Goal: Check status: Check status

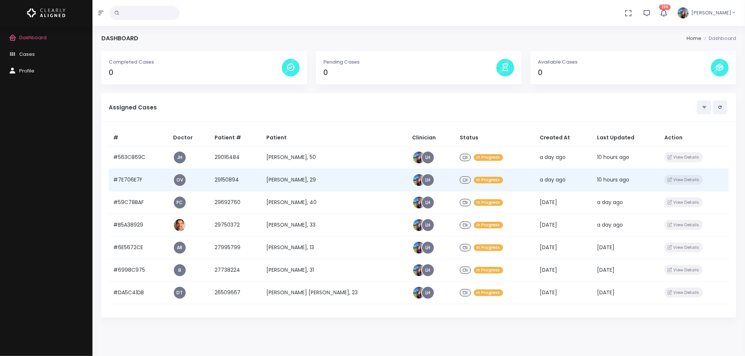
click at [317, 179] on td "[PERSON_NAME], 29" at bounding box center [335, 180] width 146 height 23
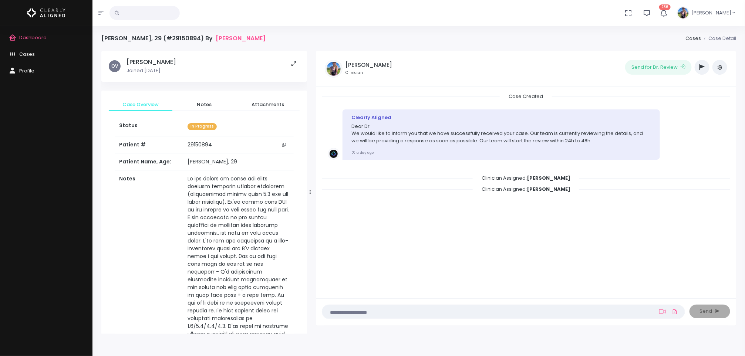
click at [220, 140] on td "29150894" at bounding box center [238, 144] width 111 height 17
click at [283, 143] on icon "scrollable content" at bounding box center [284, 145] width 4 height 4
click at [36, 36] on span "Dashboard" at bounding box center [32, 37] width 27 height 7
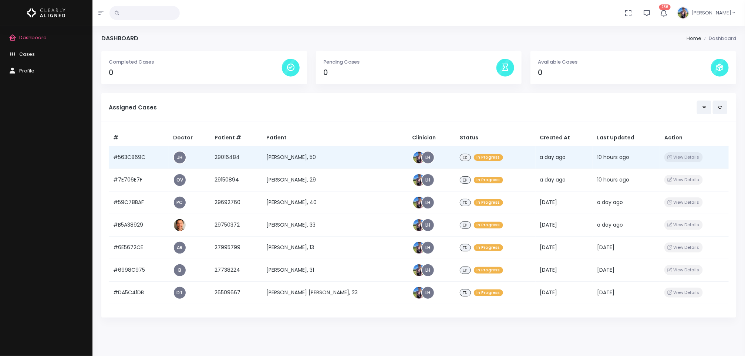
click at [301, 154] on td "[PERSON_NAME], 50" at bounding box center [335, 157] width 146 height 23
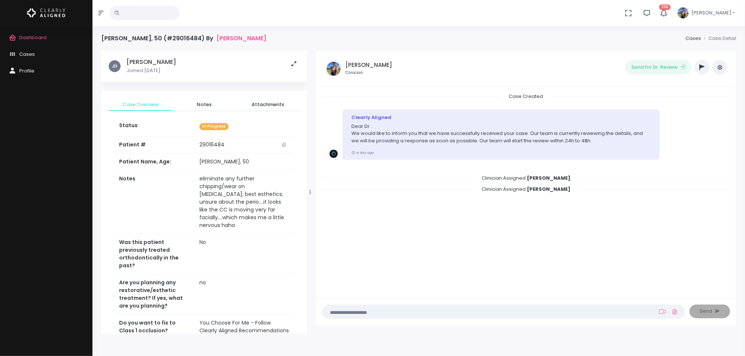
click at [283, 147] on button "scrollable content" at bounding box center [284, 145] width 10 height 8
click at [44, 36] on span "Dashboard" at bounding box center [32, 37] width 27 height 7
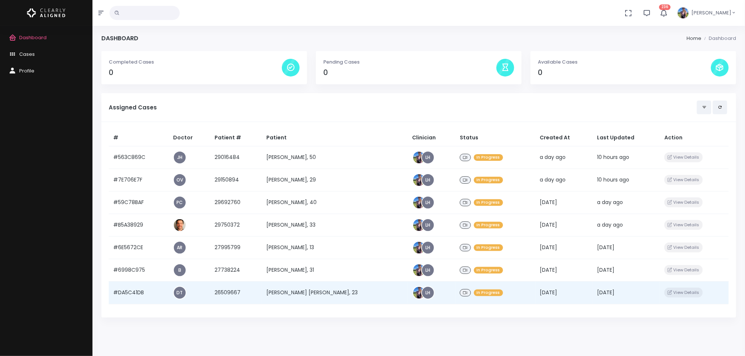
click at [310, 291] on td "[PERSON_NAME] [PERSON_NAME], 23" at bounding box center [335, 292] width 146 height 23
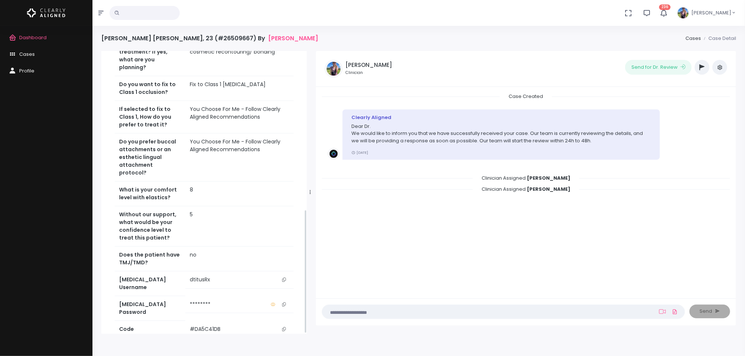
scroll to position [361, 0]
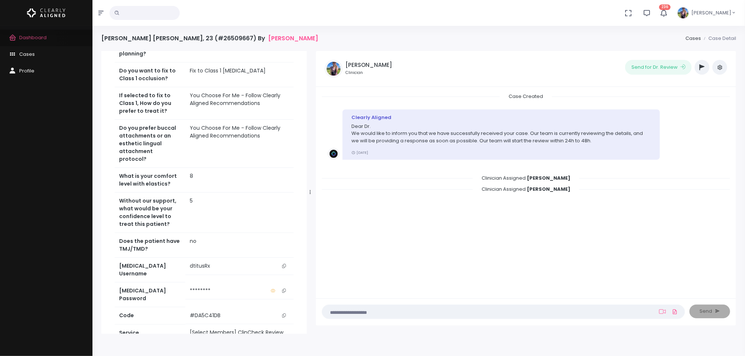
click at [38, 40] on span "Dashboard" at bounding box center [32, 37] width 27 height 7
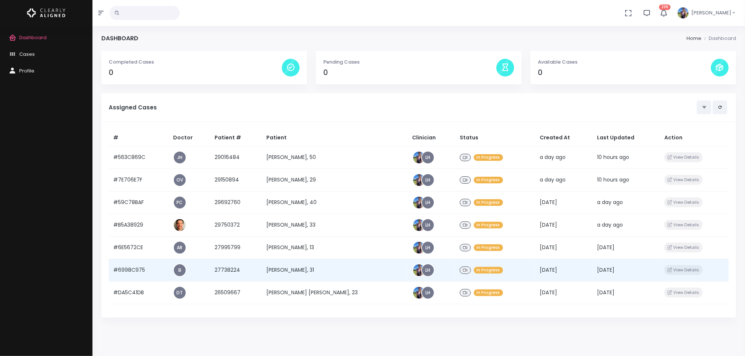
click at [320, 272] on td "[PERSON_NAME], 31" at bounding box center [335, 270] width 146 height 23
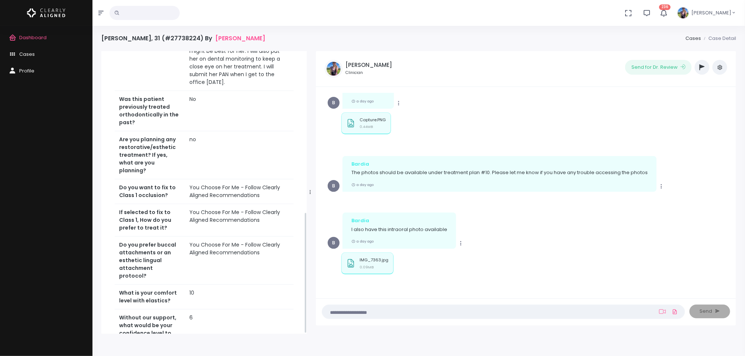
scroll to position [376, 0]
